Goal: Find contact information: Find contact information

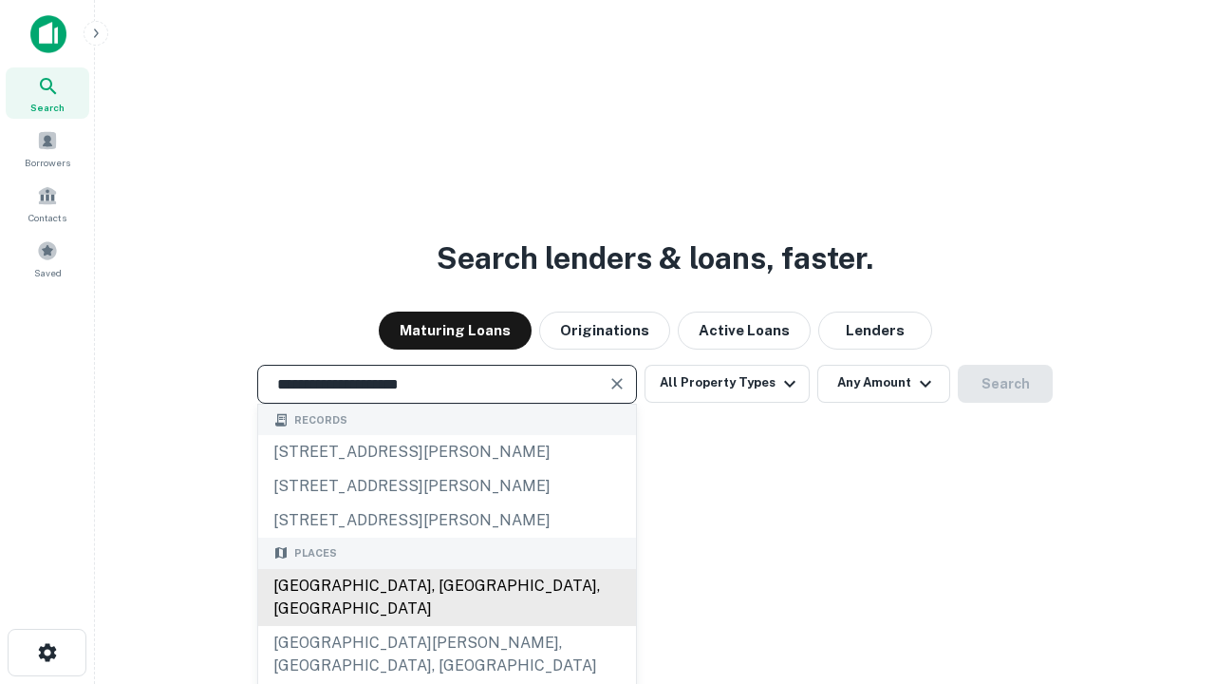
click at [446, 626] on div "[GEOGRAPHIC_DATA], [GEOGRAPHIC_DATA], [GEOGRAPHIC_DATA]" at bounding box center [447, 597] width 378 height 57
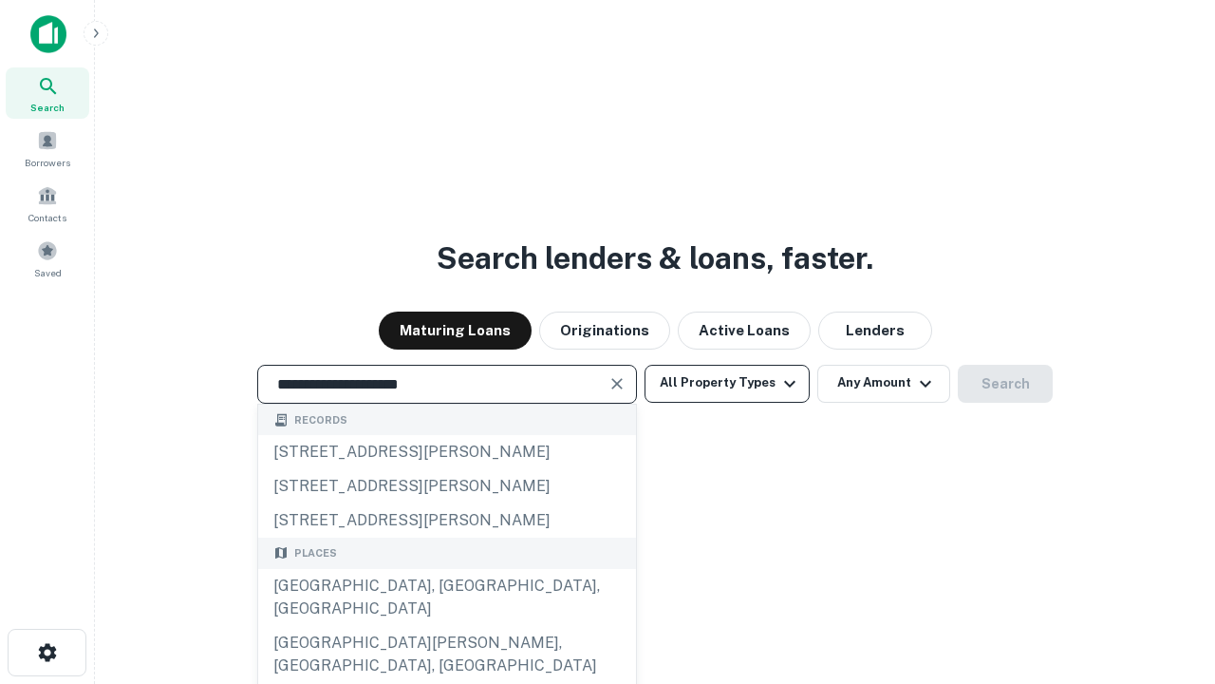
type input "**********"
click at [727, 383] on button "All Property Types" at bounding box center [727, 384] width 165 height 38
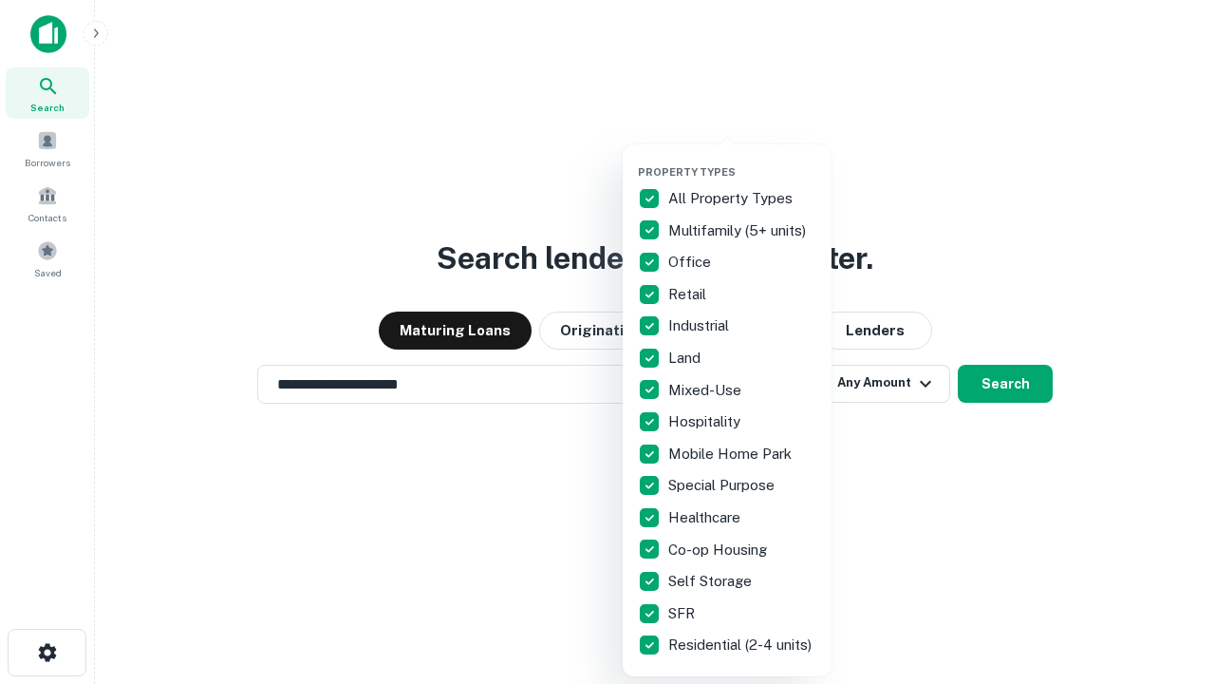
click at [743, 160] on button "button" at bounding box center [742, 160] width 209 height 1
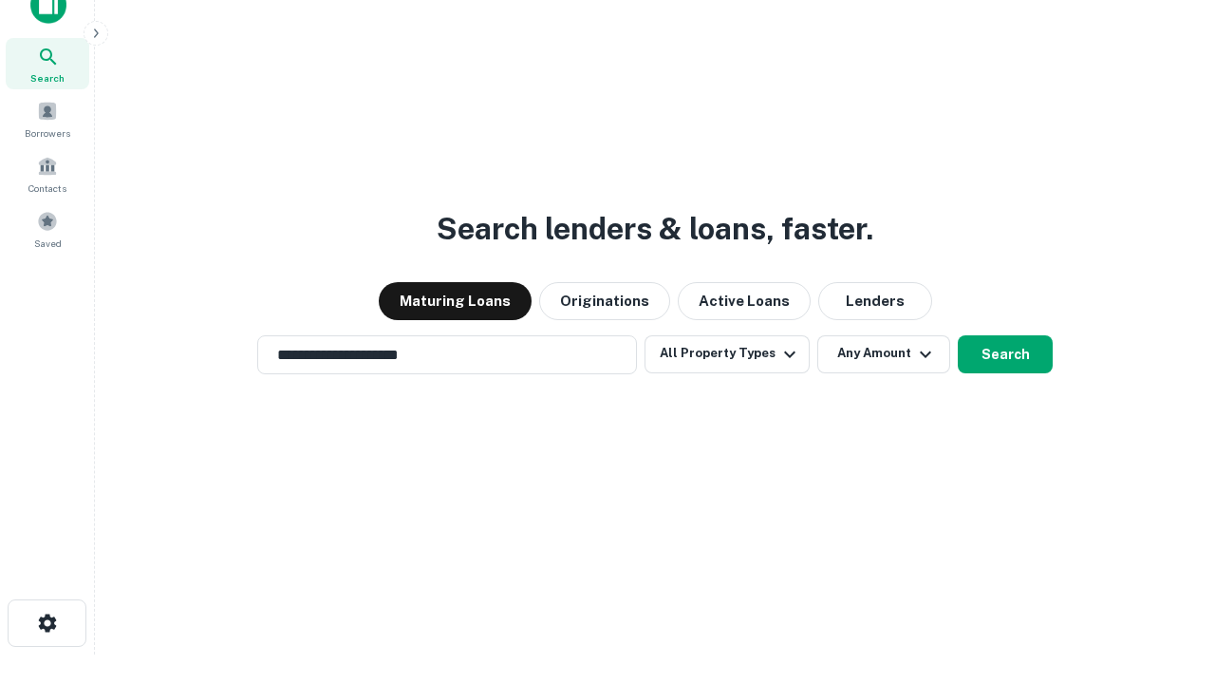
scroll to position [11, 229]
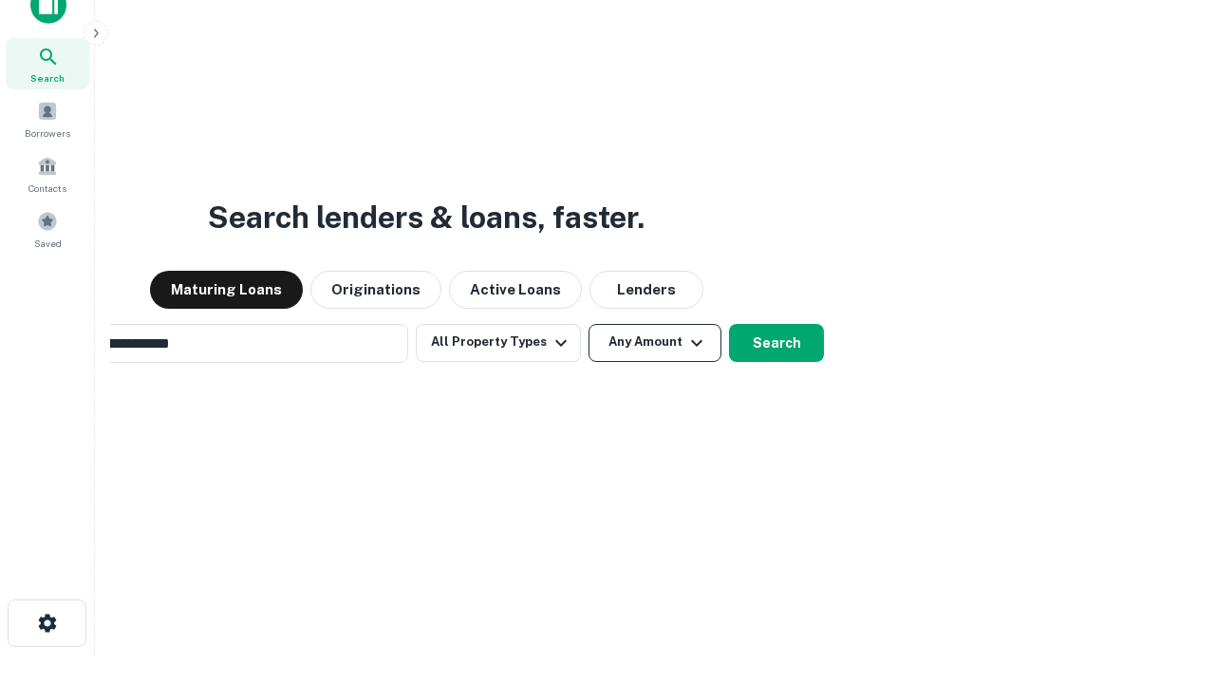
click at [589, 324] on button "Any Amount" at bounding box center [655, 343] width 133 height 38
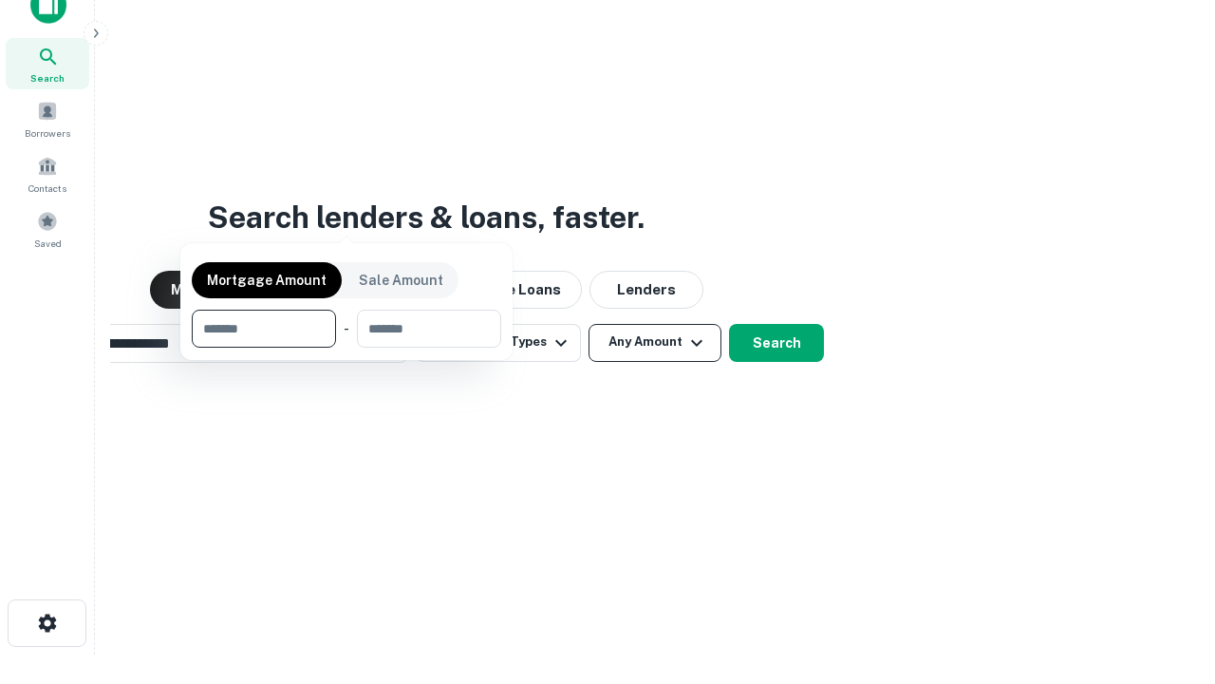
scroll to position [30, 0]
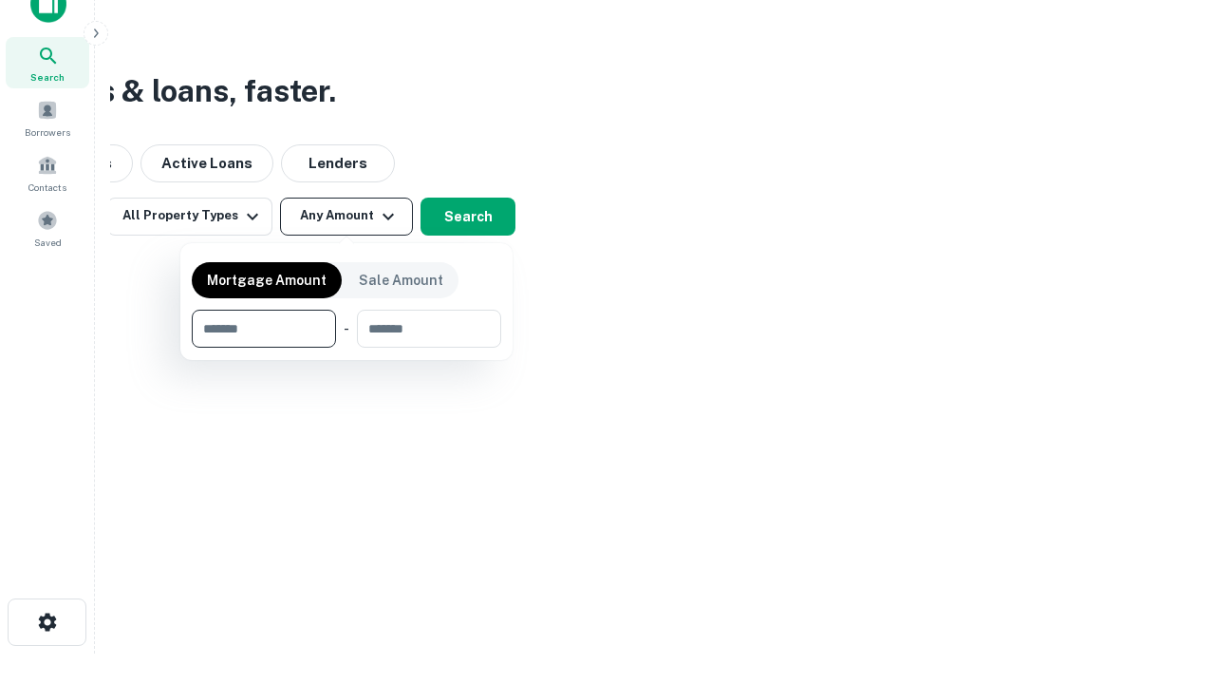
type input "*******"
click at [347, 348] on button "button" at bounding box center [347, 348] width 310 height 1
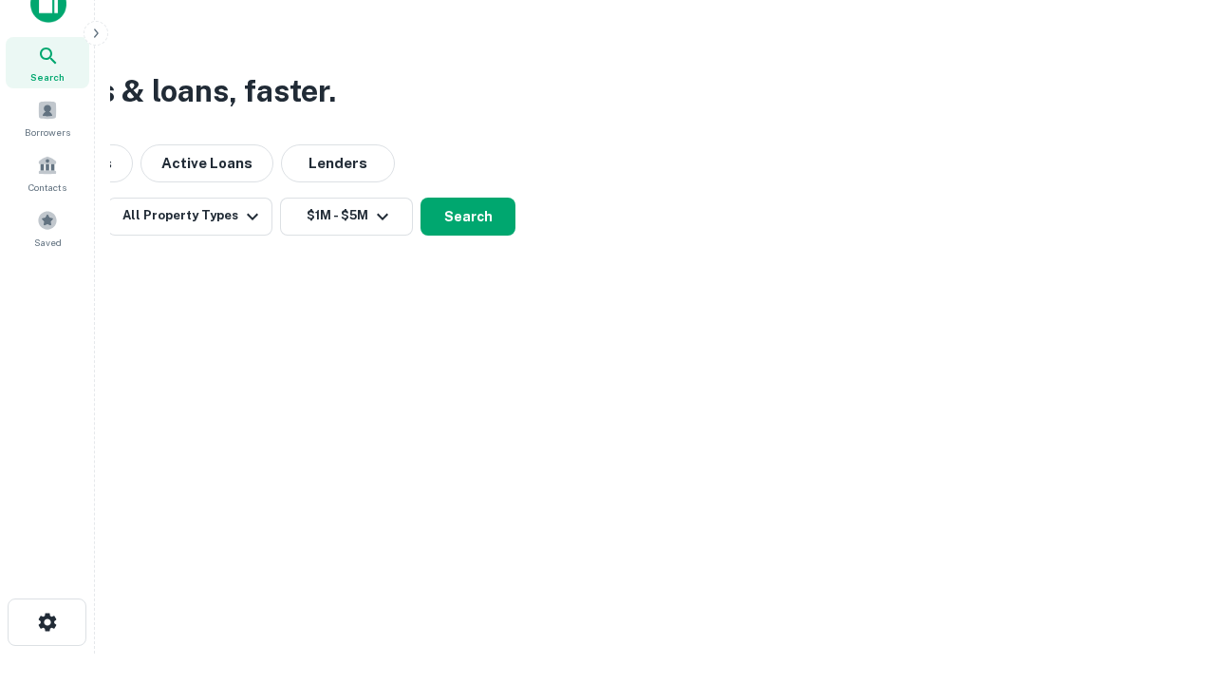
scroll to position [11, 350]
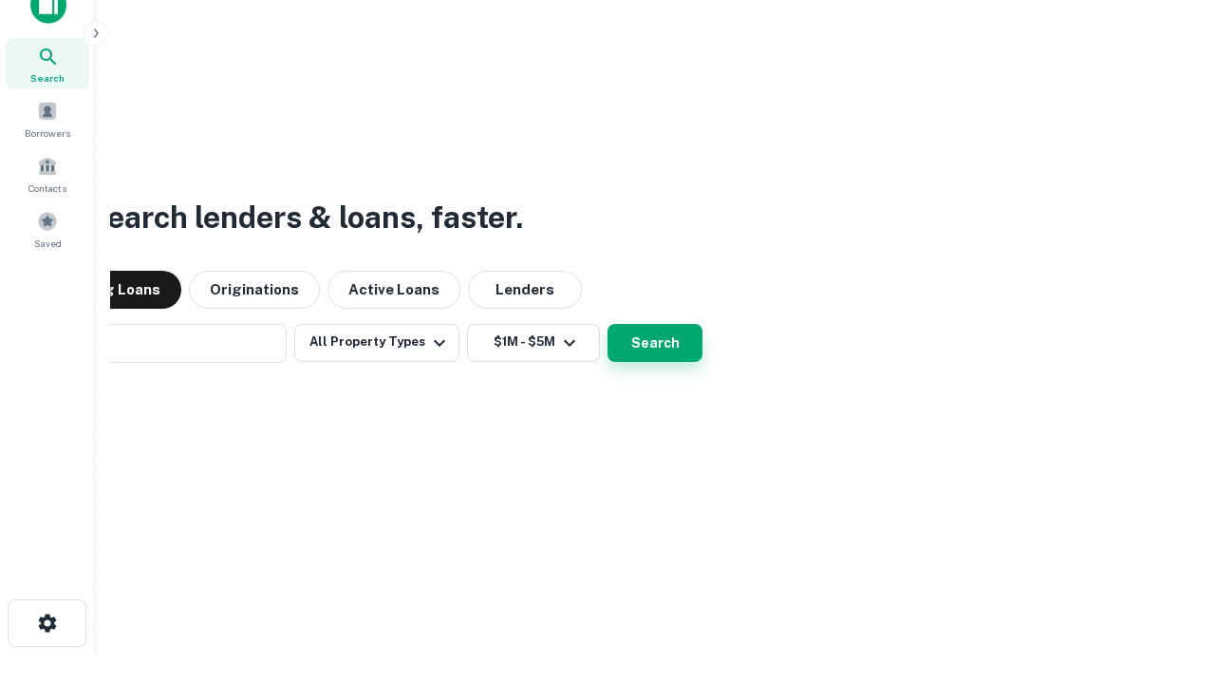
click at [608, 324] on button "Search" at bounding box center [655, 343] width 95 height 38
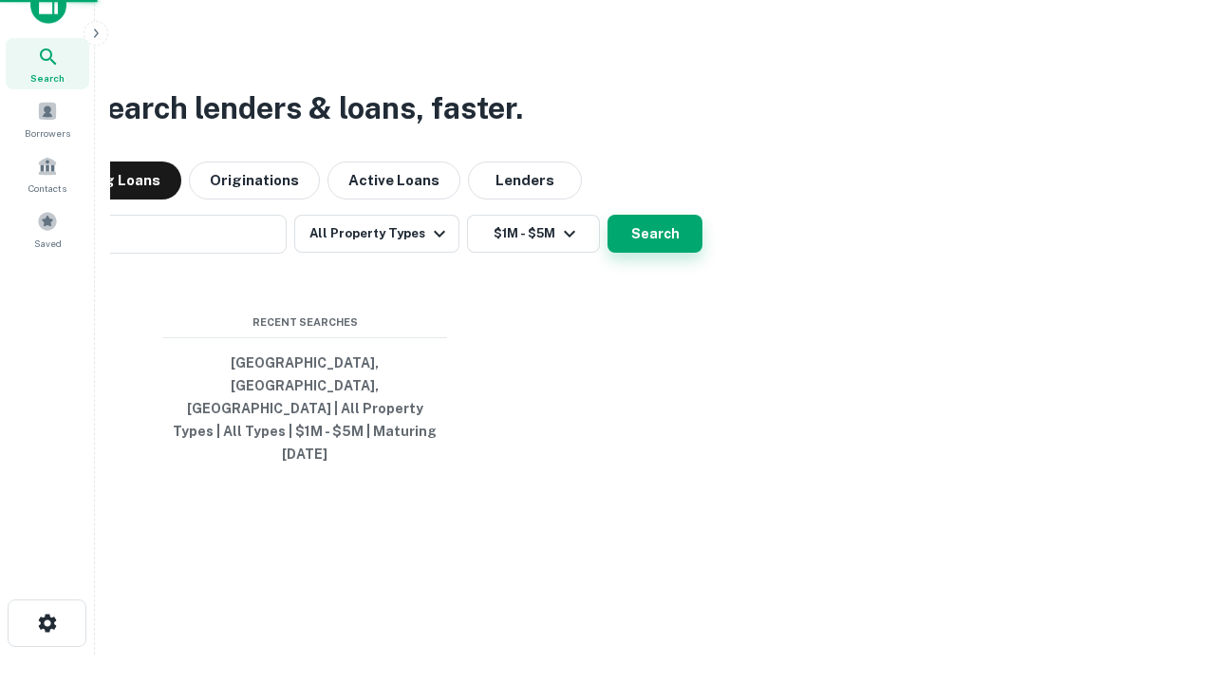
scroll to position [50, 537]
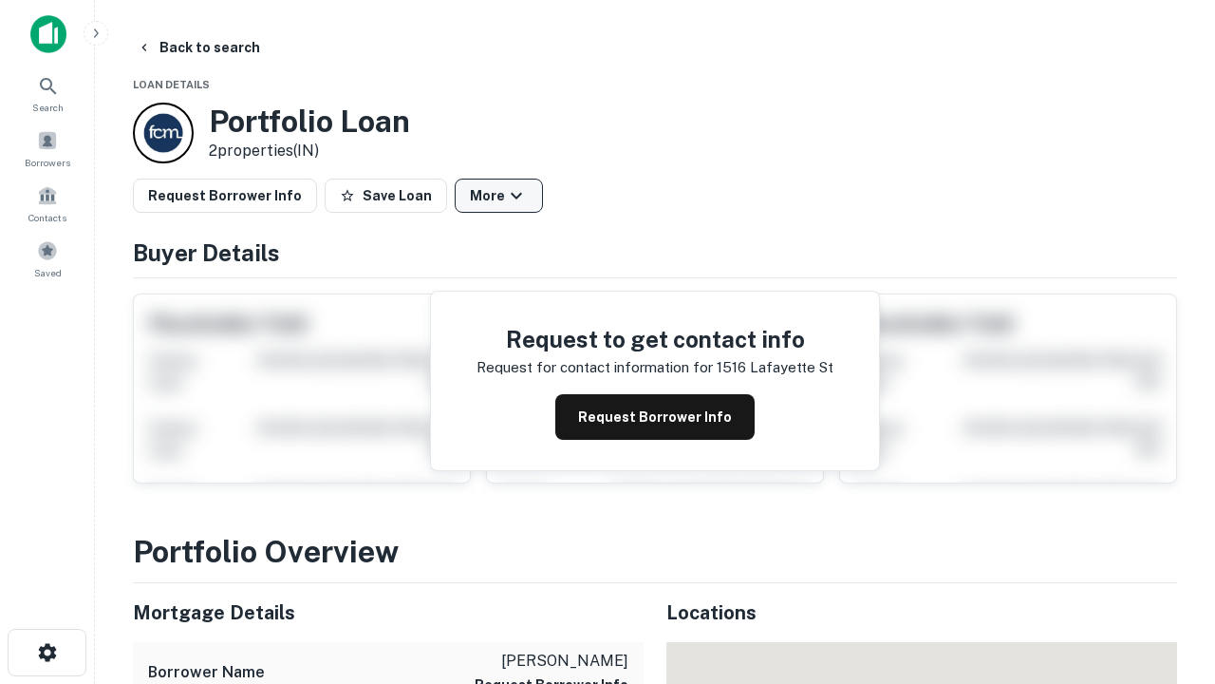
click at [498, 196] on button "More" at bounding box center [499, 196] width 88 height 34
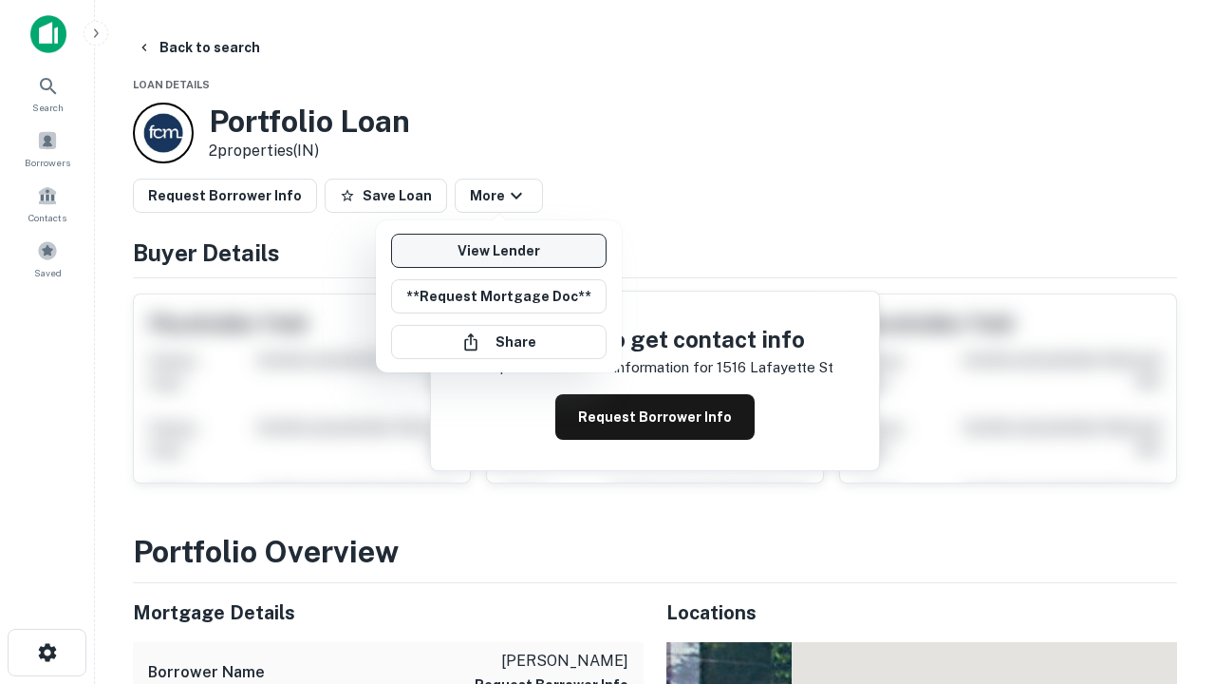
click at [498, 251] on link "View Lender" at bounding box center [499, 251] width 216 height 34
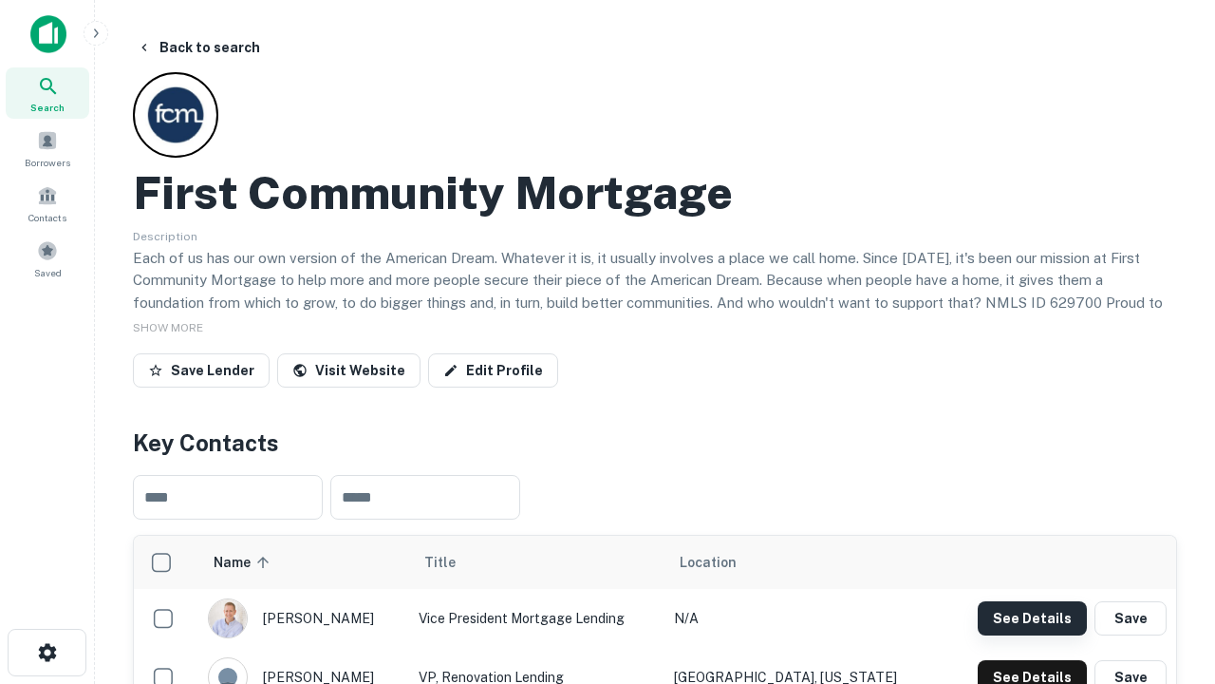
click at [1032, 617] on button "See Details" at bounding box center [1032, 618] width 109 height 34
